Goal: Task Accomplishment & Management: Manage account settings

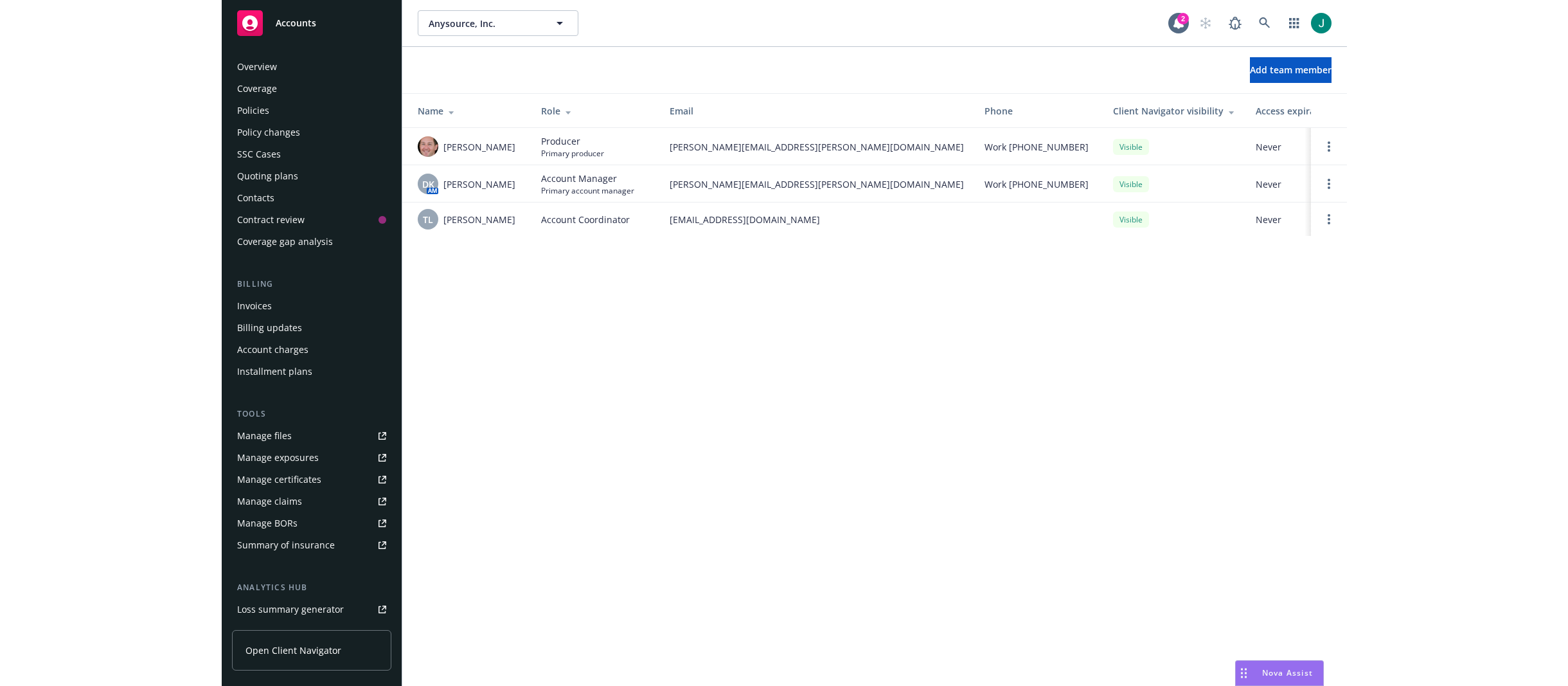
scroll to position [152, 0]
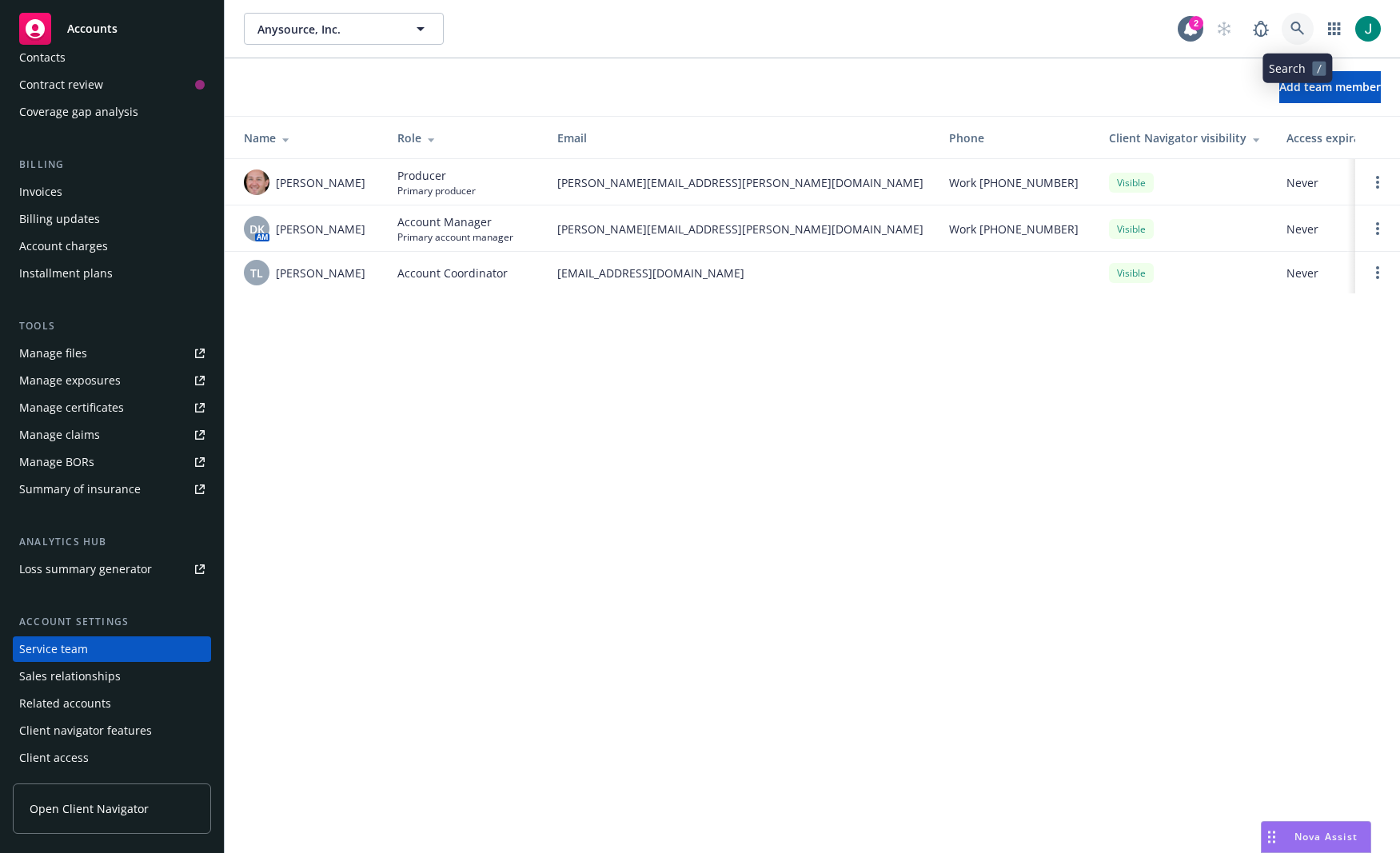
click at [1296, 29] on icon at bounding box center [1297, 28] width 14 height 14
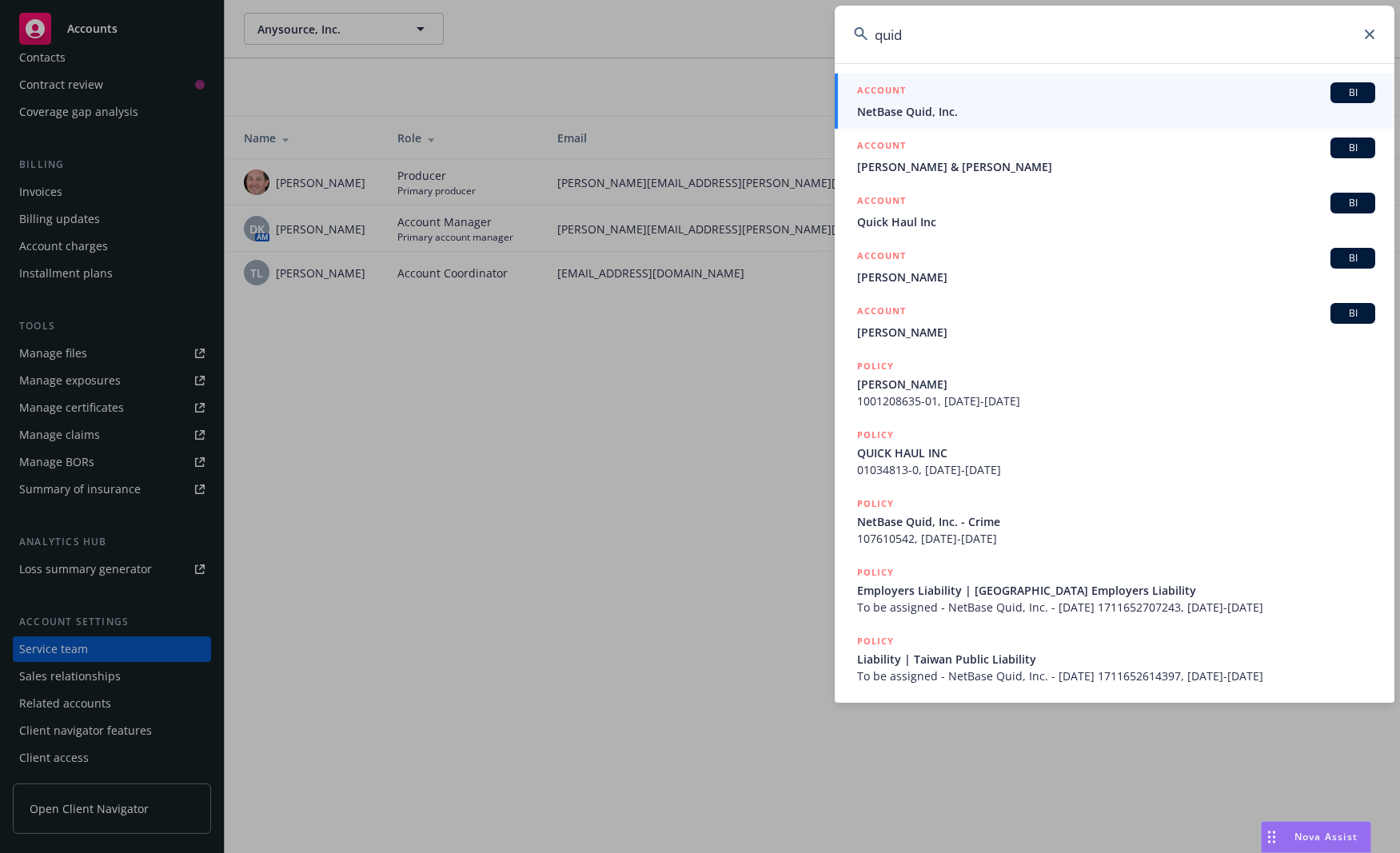
type input "quid"
click at [944, 116] on span "NetBase Quid, Inc." at bounding box center [1116, 111] width 518 height 17
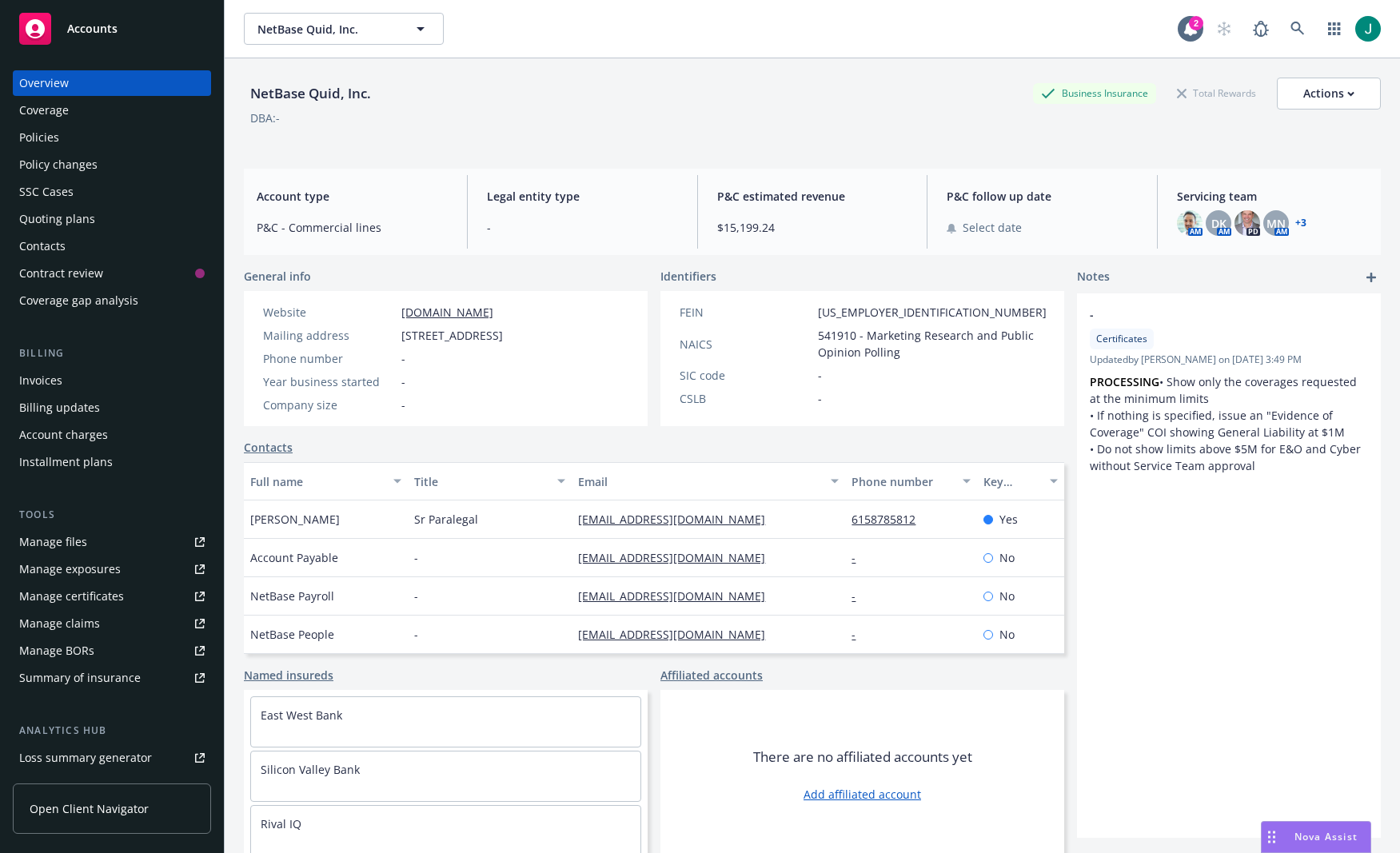
click at [75, 140] on div "Policies" at bounding box center [112, 137] width 186 height 26
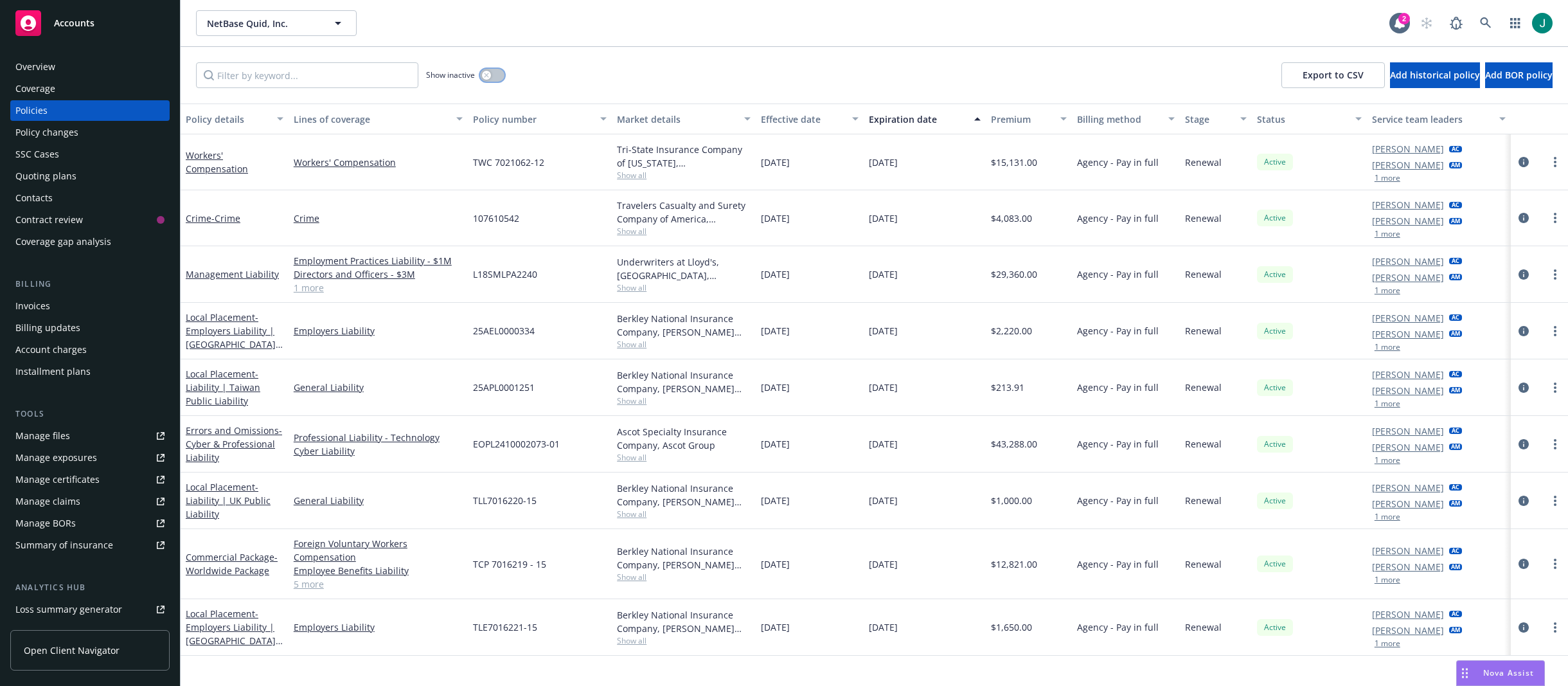
click at [487, 73] on icon "button" at bounding box center [487, 75] width 5 height 5
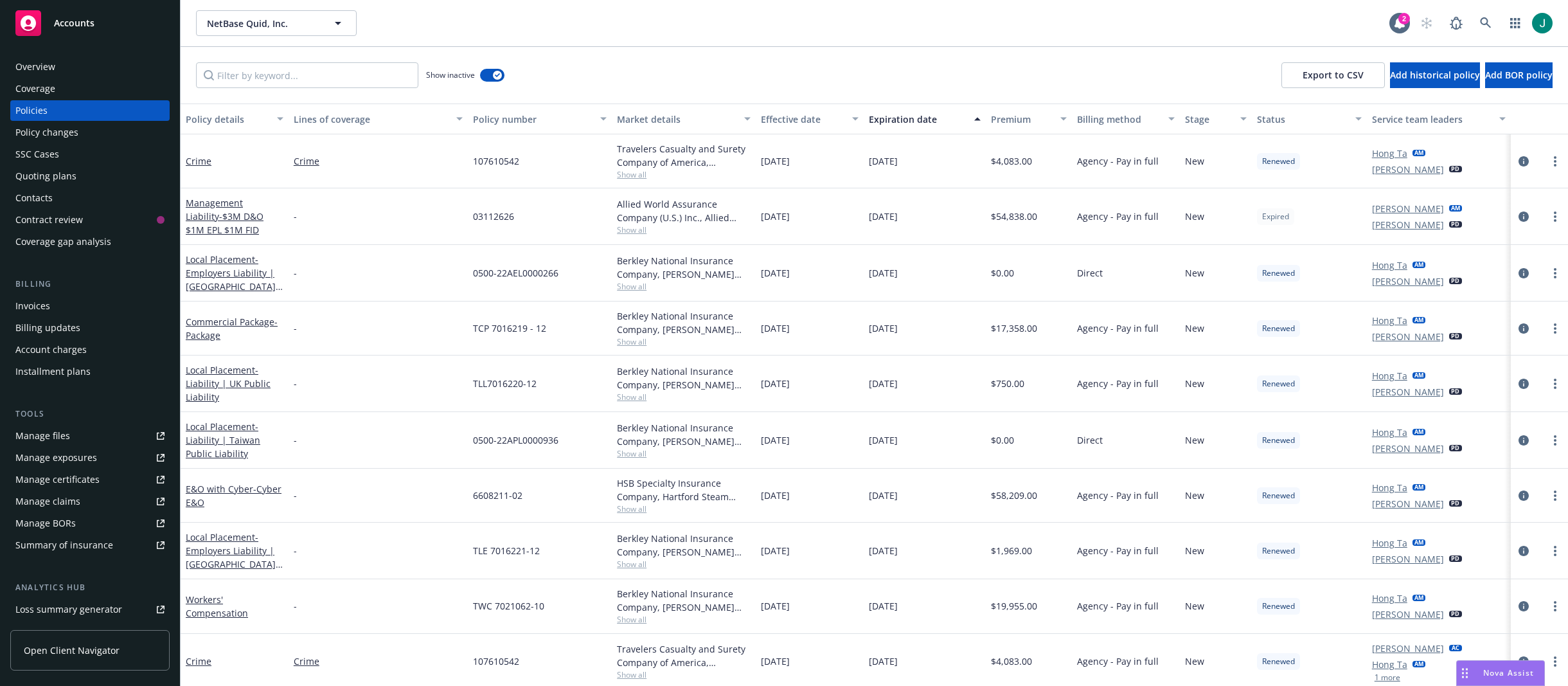
click at [1089, 117] on div "Billing method" at bounding box center [1119, 119] width 83 height 13
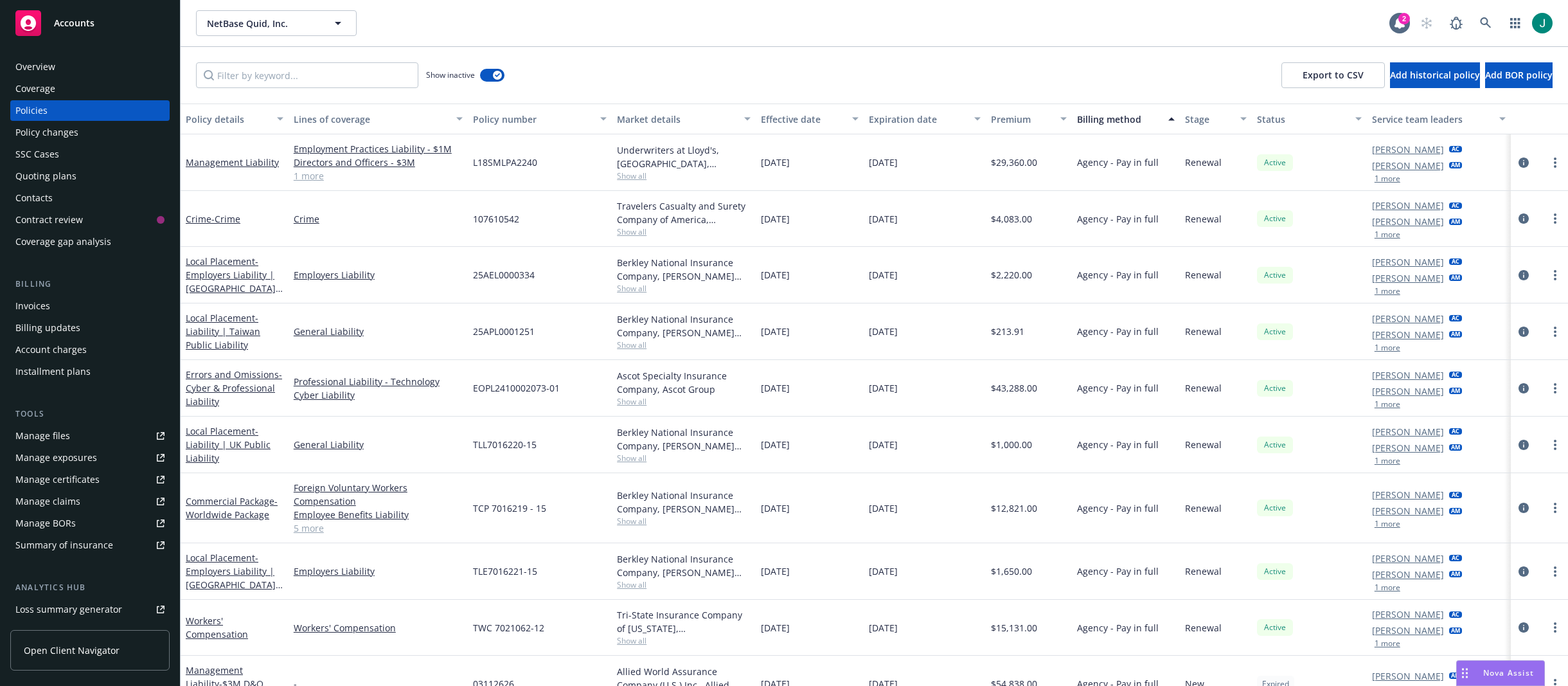
click at [1089, 117] on div "Billing method" at bounding box center [1119, 119] width 83 height 13
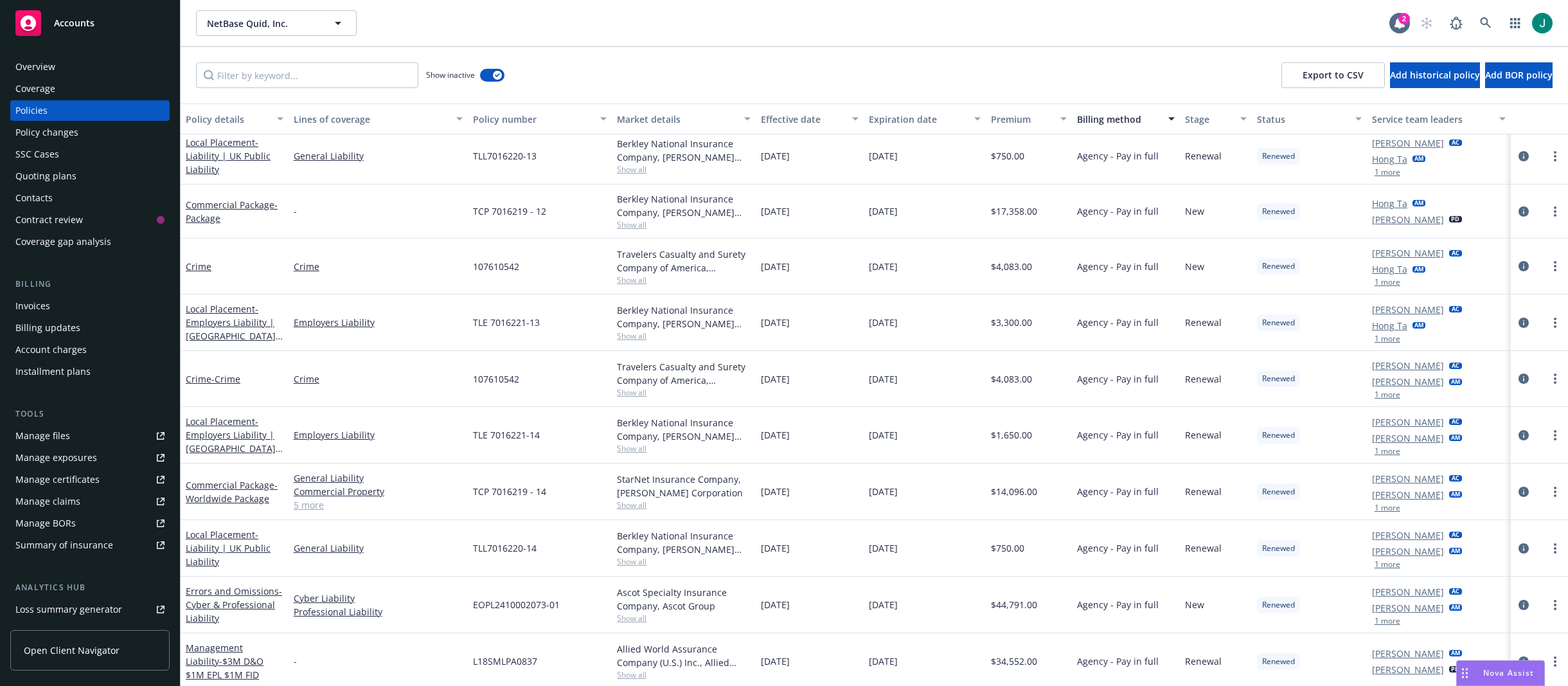
scroll to position [735, 0]
